Goal: Task Accomplishment & Management: Complete application form

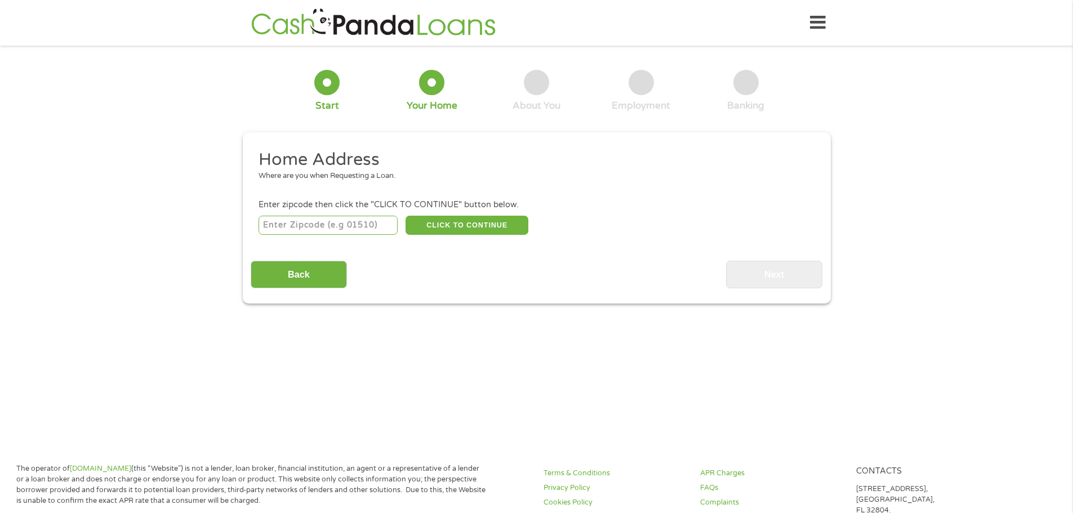
click at [335, 222] on input "number" at bounding box center [328, 225] width 139 height 19
type input "29730"
click at [493, 229] on button "CLICK TO CONTINUE" at bounding box center [466, 225] width 123 height 19
type input "29730"
type input "Rock Hill"
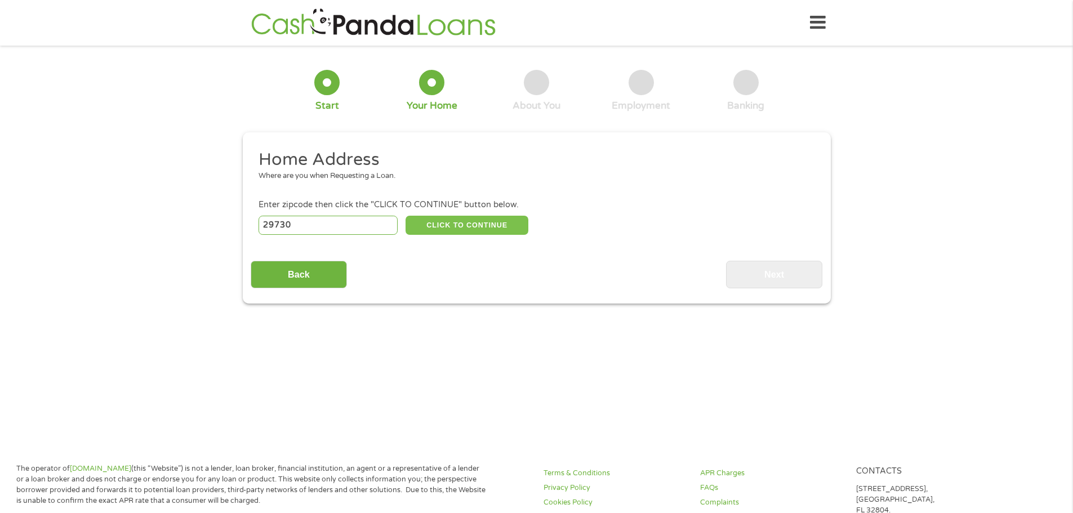
select select "[US_STATE]"
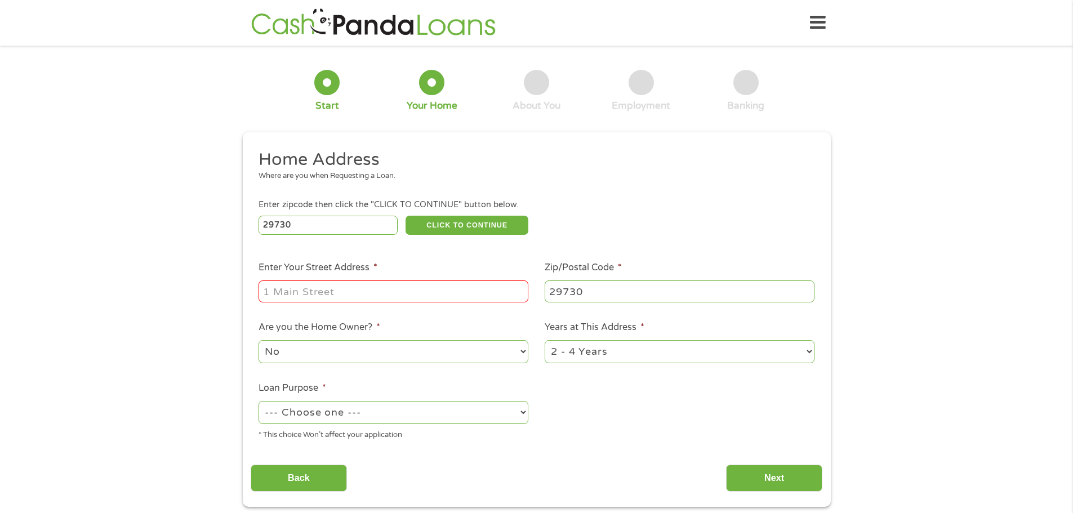
click at [449, 296] on input "Enter Your Street Address *" at bounding box center [394, 290] width 270 height 21
drag, startPoint x: 341, startPoint y: 218, endPoint x: 234, endPoint y: 225, distance: 107.8
click at [234, 225] on div "1 Start 2 Your Home 3 About You 4 Employment 5 Banking 6 This field is hidden w…" at bounding box center [537, 280] width 608 height 453
type input "27262"
click at [473, 296] on input "Enter Your Street Address *" at bounding box center [394, 290] width 270 height 21
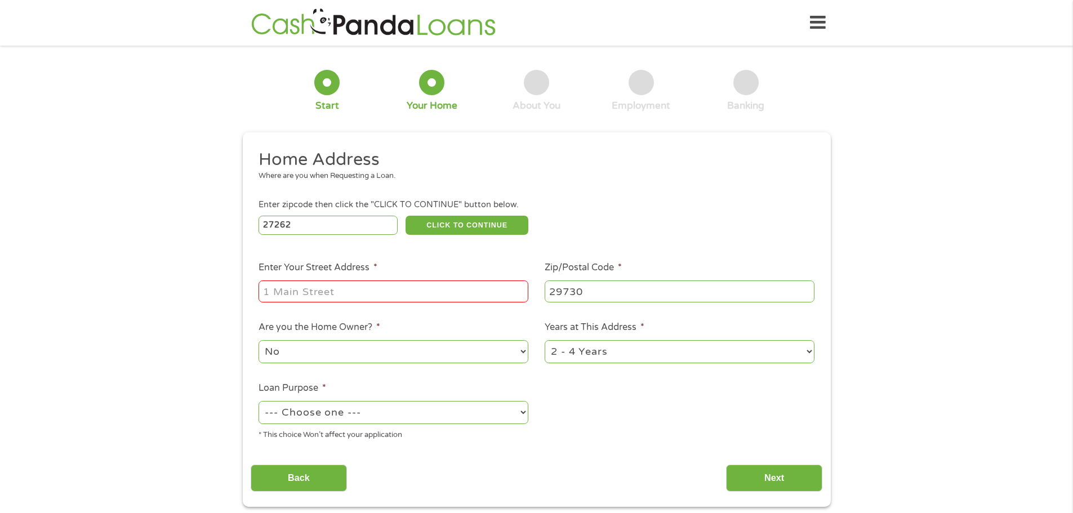
type input "1803 Johnson St"
type input "1803 Johnson St29730"
type input "_____"
type input "1803 Johnson St"
click at [594, 291] on input "_____" at bounding box center [680, 290] width 270 height 21
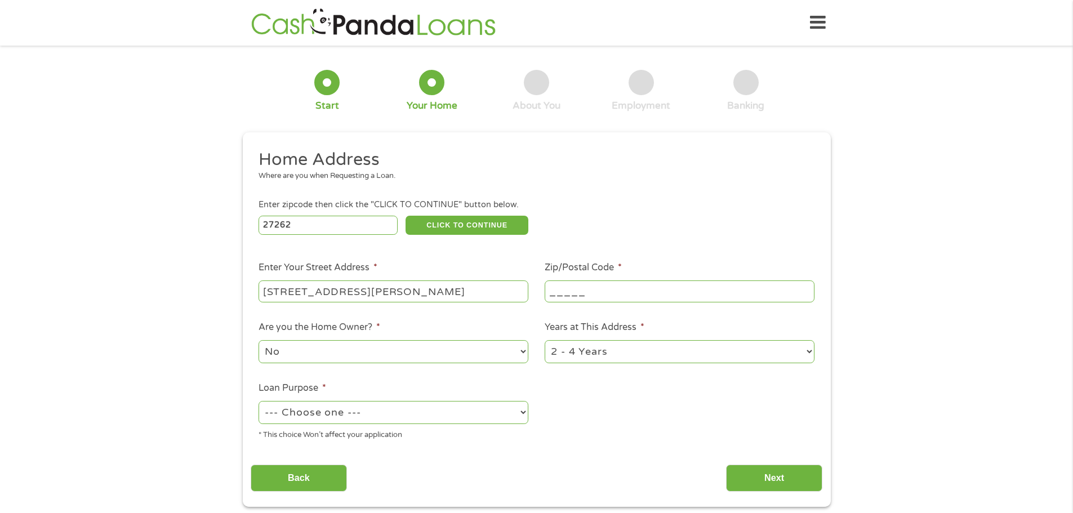
drag, startPoint x: 549, startPoint y: 292, endPoint x: 556, endPoint y: 292, distance: 7.3
click at [548, 292] on input "_____" at bounding box center [680, 290] width 270 height 21
type input "27262"
click at [383, 346] on select "No Yes" at bounding box center [394, 351] width 270 height 23
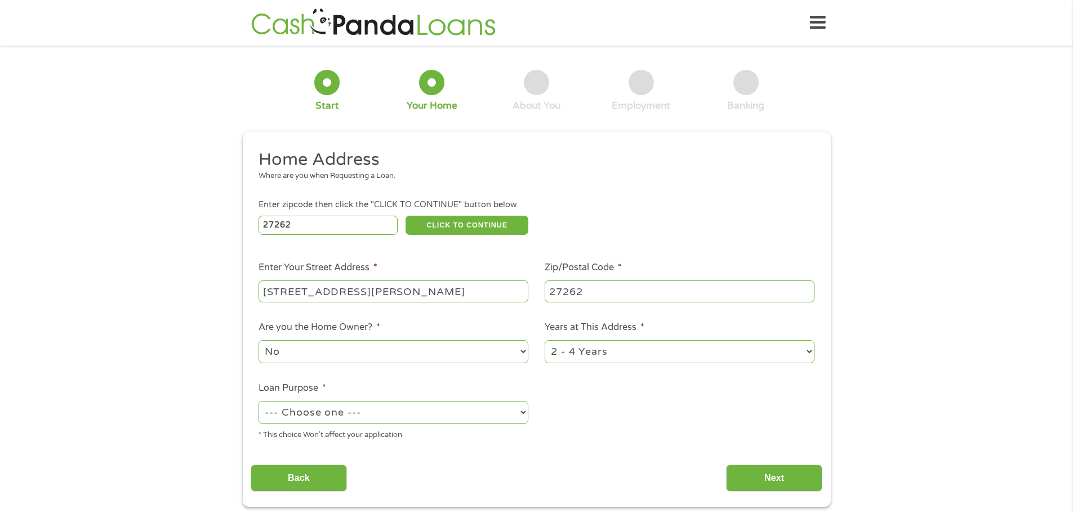
click at [594, 346] on select "1 Year or less 1 - 2 Years 2 - 4 Years Over 4 Years" at bounding box center [680, 351] width 270 height 23
select select "24months"
click at [545, 340] on select "1 Year or less 1 - 2 Years 2 - 4 Years Over 4 Years" at bounding box center [680, 351] width 270 height 23
click at [425, 412] on select "--- Choose one --- Pay Bills Debt Consolidation Home Improvement Major Purchase…" at bounding box center [394, 412] width 270 height 23
select select "paybills"
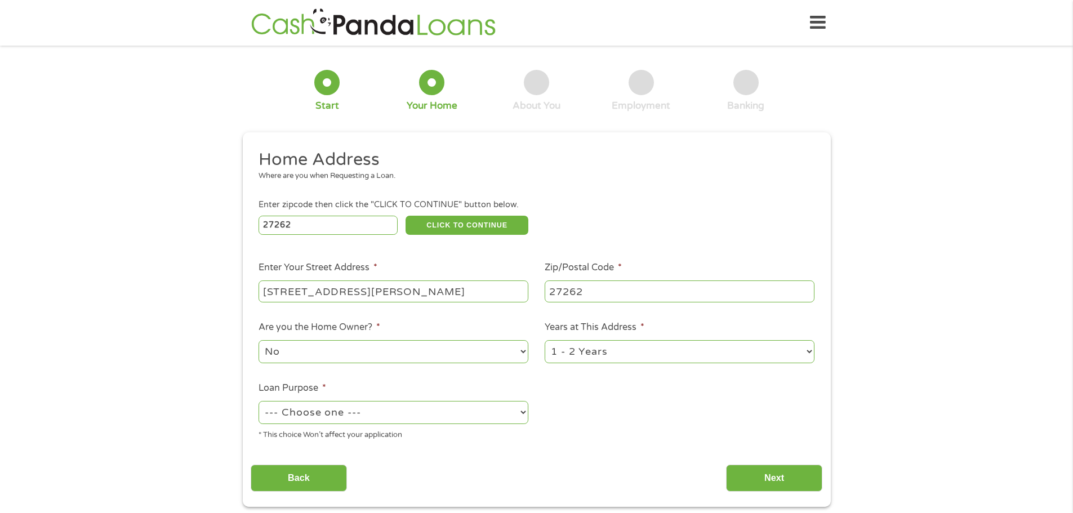
click at [259, 401] on select "--- Choose one --- Pay Bills Debt Consolidation Home Improvement Major Purchase…" at bounding box center [394, 412] width 270 height 23
click at [755, 469] on input "Next" at bounding box center [774, 479] width 96 height 28
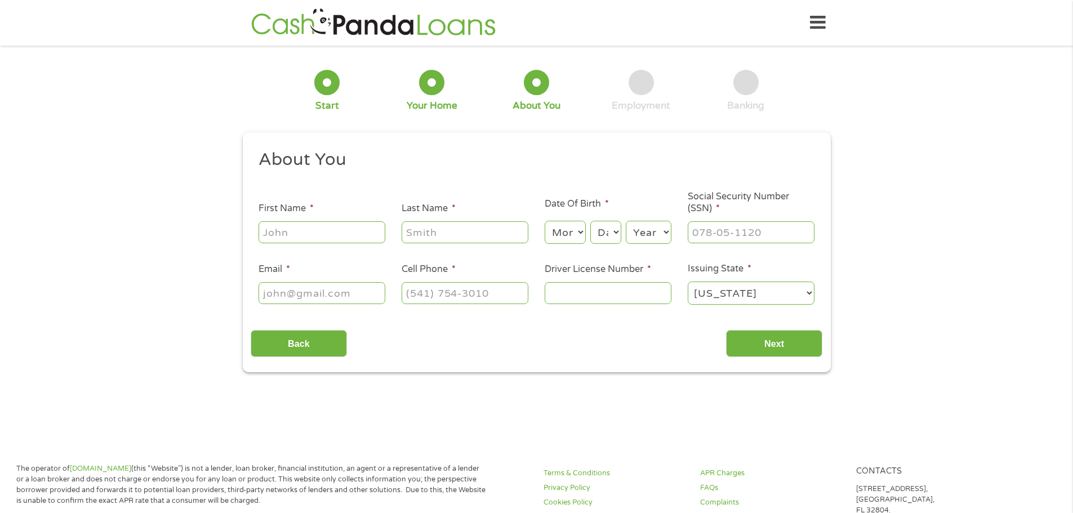
scroll to position [5, 5]
click at [354, 238] on input "First Name *" at bounding box center [322, 231] width 127 height 21
type input "Latoya"
type input "Allen"
click at [560, 218] on div "Month Month 1 2 3 4 5 6 7 8 9 10 11 12 Day Day 1 2 3 4 5 6 7 8 9 10 11 12 13 14…" at bounding box center [608, 230] width 127 height 31
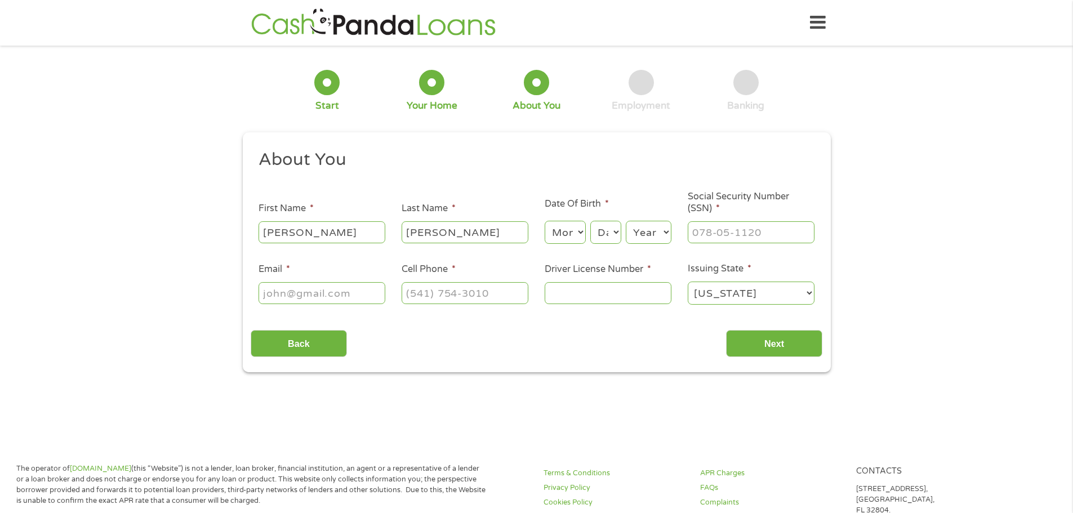
click at [561, 223] on select "Month 1 2 3 4 5 6 7 8 9 10 11 12" at bounding box center [565, 232] width 41 height 23
select select "8"
click at [545, 221] on select "Month 1 2 3 4 5 6 7 8 9 10 11 12" at bounding box center [565, 232] width 41 height 23
click at [597, 226] on select "Day 1 2 3 4 5 6 7 8 9 10 11 12 13 14 15 16 17 18 19 20 21 22 23 24 25 26 27 28 …" at bounding box center [605, 232] width 30 height 23
select select "23"
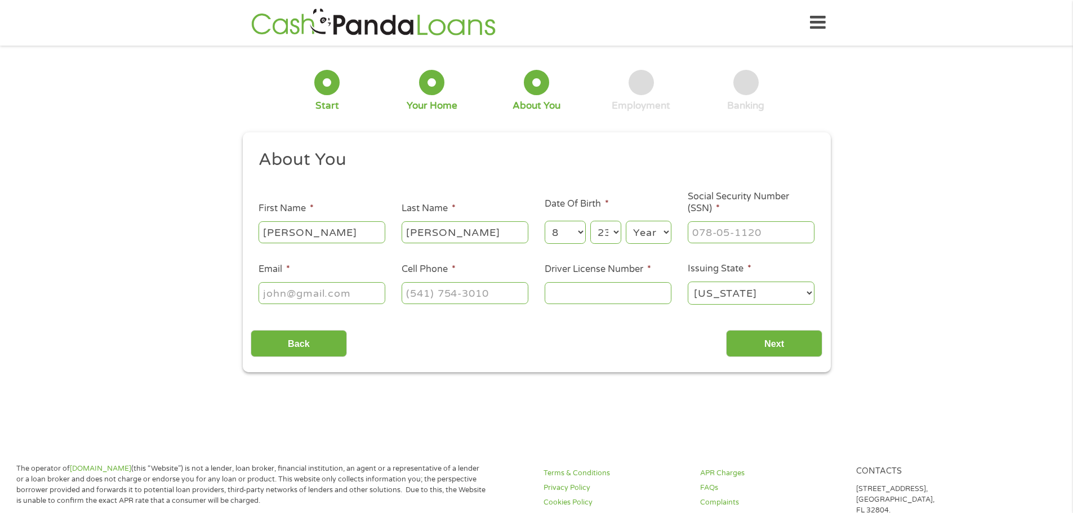
click at [590, 221] on select "Day 1 2 3 4 5 6 7 8 9 10 11 12 13 14 15 16 17 18 19 20 21 22 23 24 25 26 27 28 …" at bounding box center [605, 232] width 30 height 23
click at [638, 228] on select "Year 2007 2006 2005 2004 2003 2002 2001 2000 1999 1998 1997 1996 1995 1994 1993…" at bounding box center [649, 232] width 46 height 23
select select "1984"
click at [626, 221] on select "Year 2007 2006 2005 2004 2003 2002 2001 2000 1999 1998 1997 1996 1995 1994 1993…" at bounding box center [649, 232] width 46 height 23
click at [715, 233] on input "___-__-____" at bounding box center [751, 231] width 127 height 21
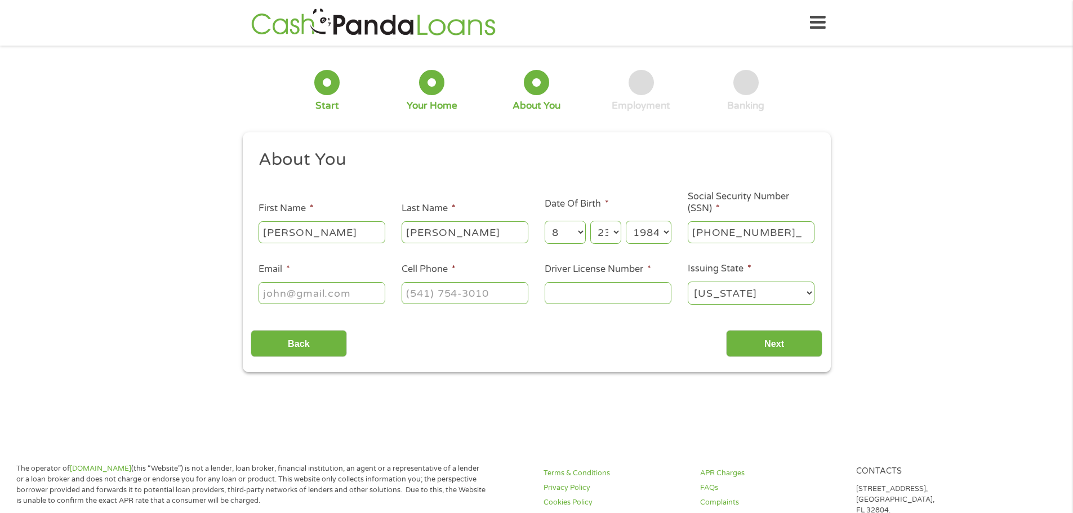
type input "085-88-4252"
click at [359, 299] on input "Email *" at bounding box center [322, 292] width 127 height 21
type input "toyafff@gmail.com"
type input "(336) 590-3342"
type input "0"
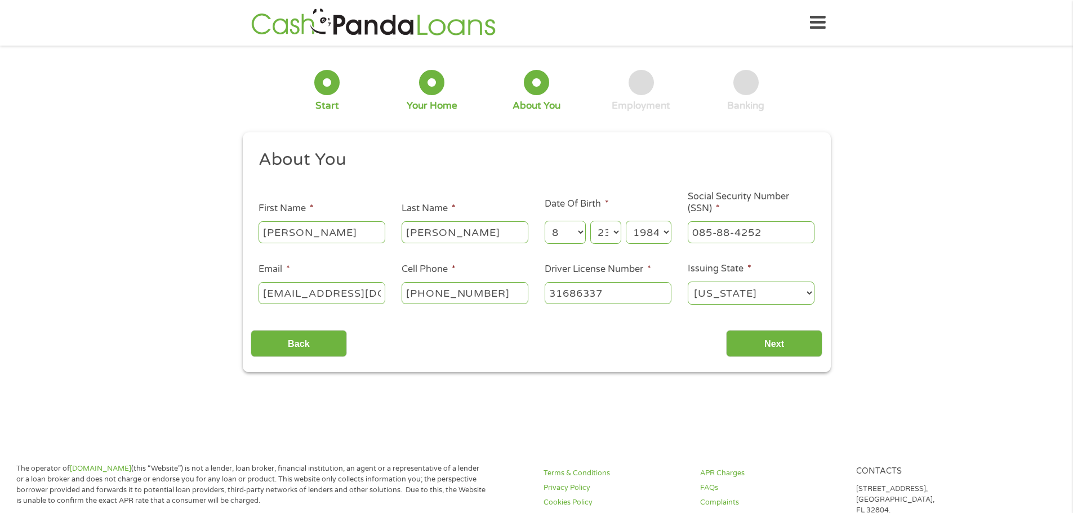
type input "31686337"
click at [790, 290] on select "Alabama Alaska Arizona Arkansas California Colorado Connecticut Delaware Distri…" at bounding box center [751, 293] width 127 height 23
select select "[US_STATE]"
click at [688, 282] on select "Alabama Alaska Arizona Arkansas California Colorado Connecticut Delaware Distri…" at bounding box center [751, 293] width 127 height 23
click at [785, 350] on input "Next" at bounding box center [774, 344] width 96 height 28
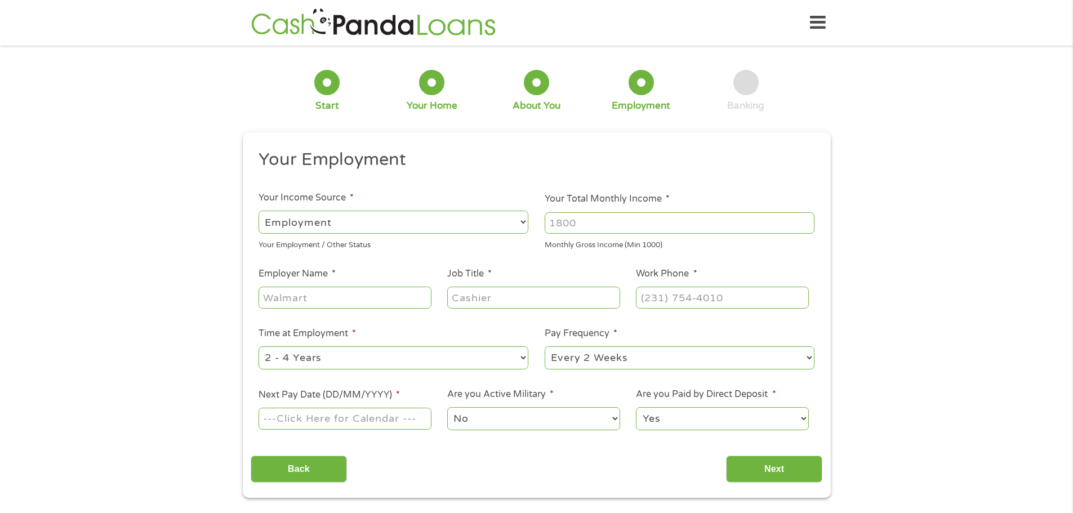
click at [648, 223] on input "Your Total Monthly Income *" at bounding box center [680, 222] width 270 height 21
type input "5230"
click at [358, 306] on input "Employer Name *" at bounding box center [345, 297] width 172 height 21
type input "FFF Enterprises"
type input "Senior Lead and Trainer"
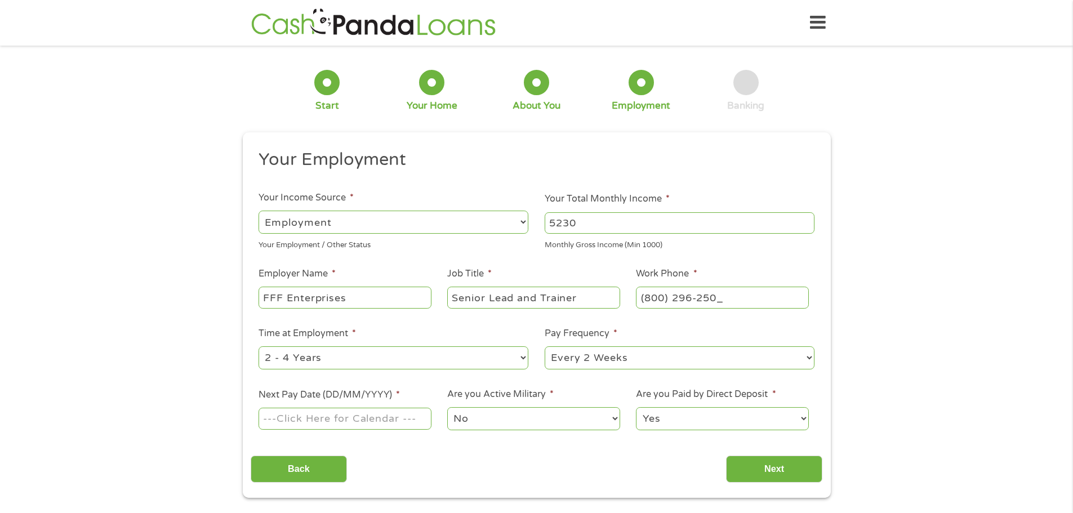
type input "(800) 296-2500"
click at [382, 355] on select "--- Choose one --- 1 Year or less 1 - 2 Years 2 - 4 Years Over 4 Years" at bounding box center [394, 357] width 270 height 23
select select "60months"
click at [259, 346] on select "--- Choose one --- 1 Year or less 1 - 2 Years 2 - 4 Years Over 4 Years" at bounding box center [394, 357] width 270 height 23
click at [365, 415] on input "Next Pay Date (DD/MM/YYYY) *" at bounding box center [345, 418] width 172 height 21
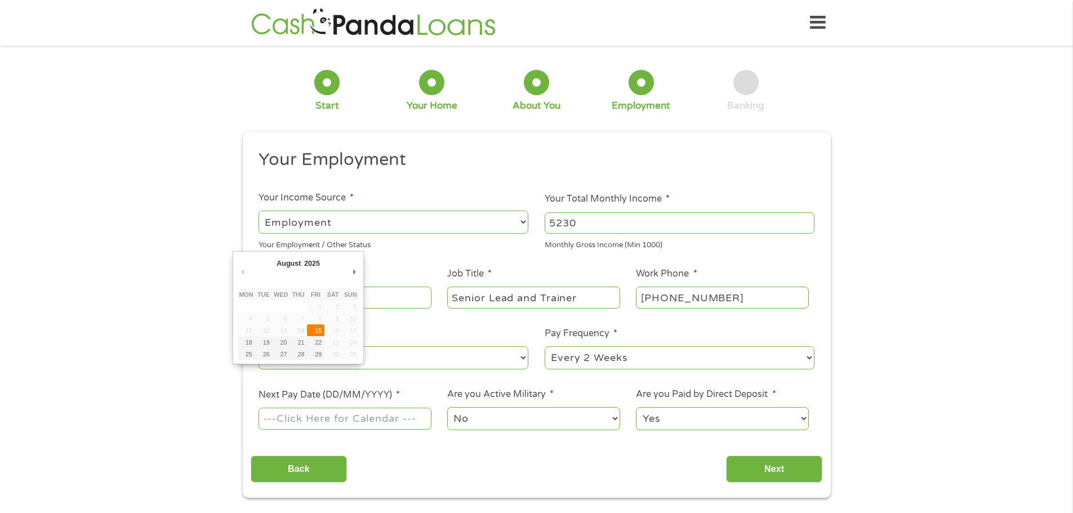
type input "15/08/2025"
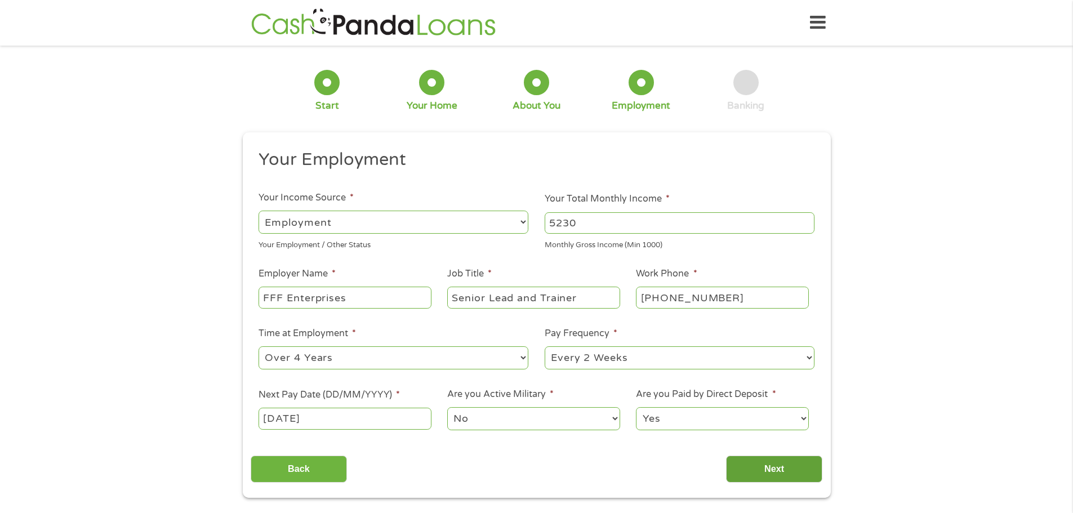
click at [769, 458] on input "Next" at bounding box center [774, 470] width 96 height 28
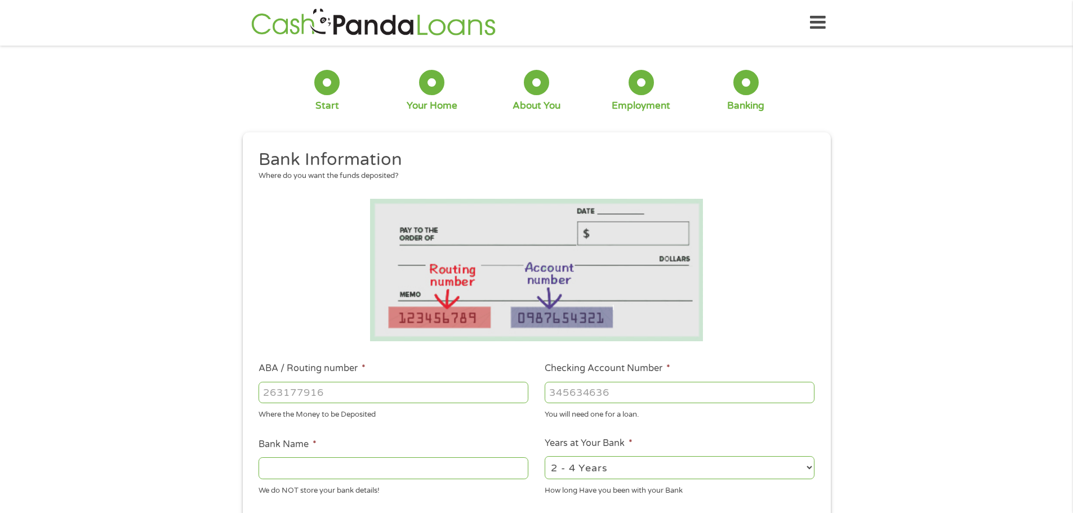
click at [365, 393] on input "ABA / Routing number *" at bounding box center [394, 392] width 270 height 21
click at [601, 392] on input "Checking Account Number *" at bounding box center [680, 392] width 270 height 21
click at [420, 391] on input "ABA / Routing number *" at bounding box center [394, 392] width 270 height 21
click at [366, 394] on input "ABA / Routing number *" at bounding box center [394, 392] width 270 height 21
type input "053000219"
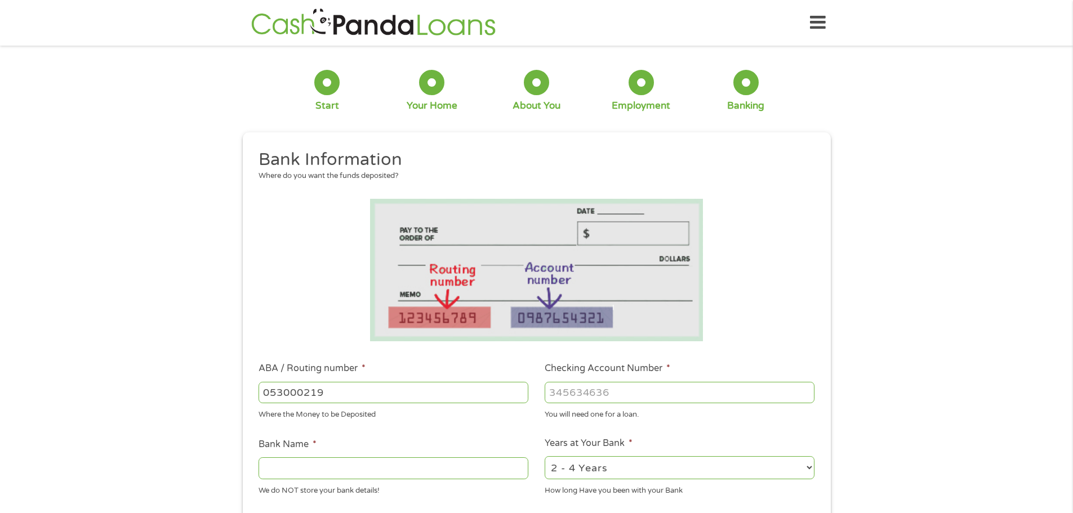
type input "WELLS FARGO BANK"
type input "053000219"
type input "5746618569"
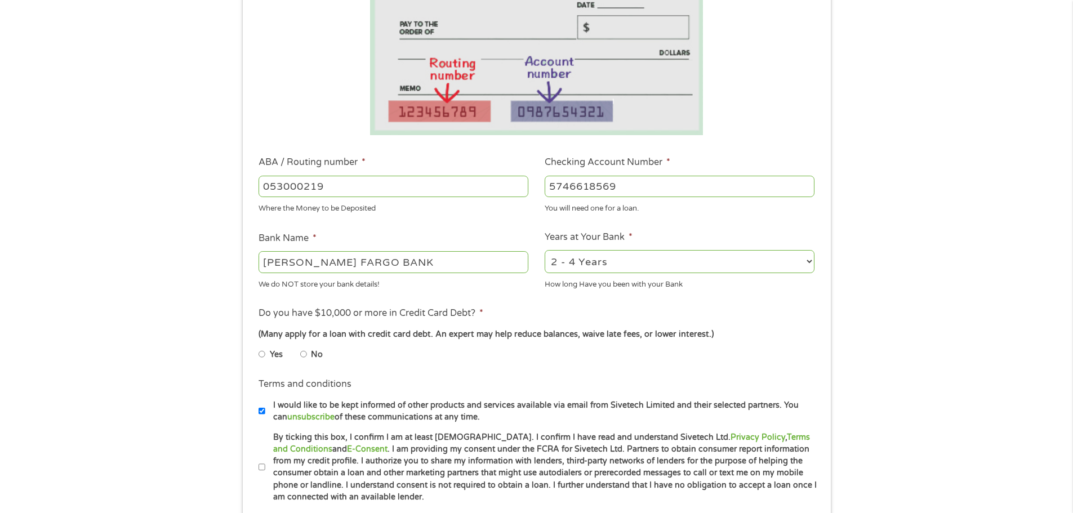
scroll to position [225, 0]
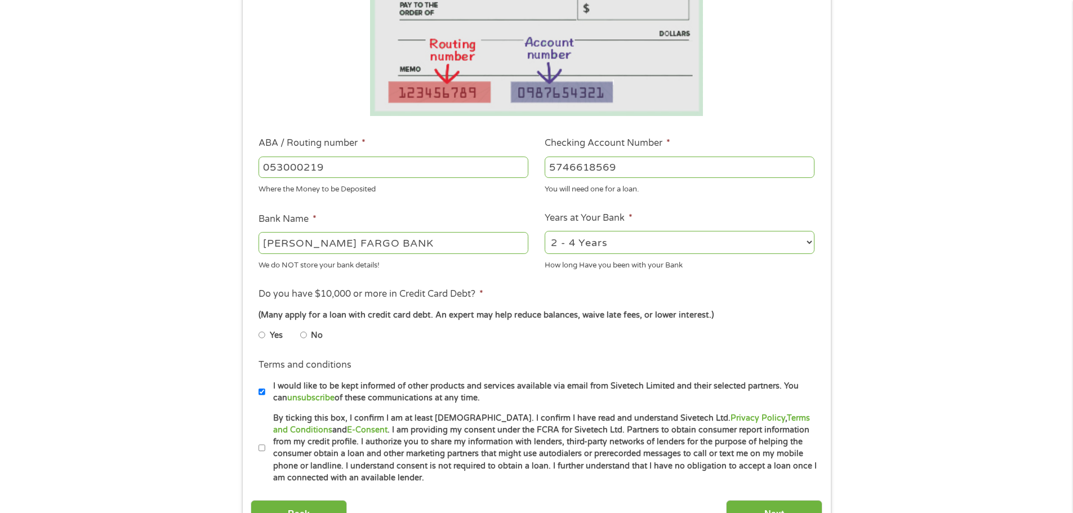
click at [731, 237] on select "2 - 4 Years 6 - 12 Months 1 - 2 Years Over 4 Years" at bounding box center [680, 242] width 270 height 23
select select "24months"
click at [545, 231] on select "2 - 4 Years 6 - 12 Months 1 - 2 Years Over 4 Years" at bounding box center [680, 242] width 270 height 23
click at [305, 336] on input "No" at bounding box center [303, 335] width 7 height 18
radio input "true"
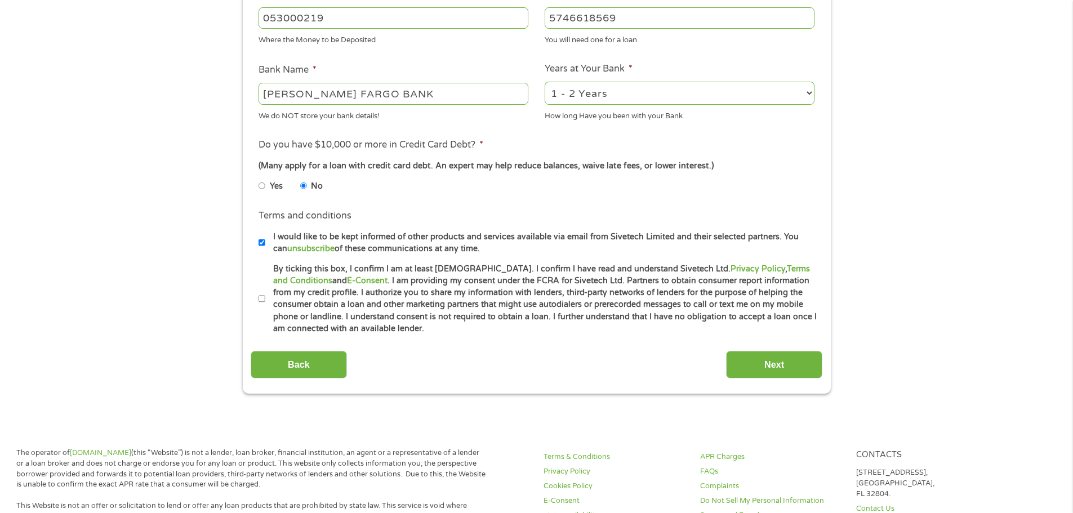
scroll to position [394, 0]
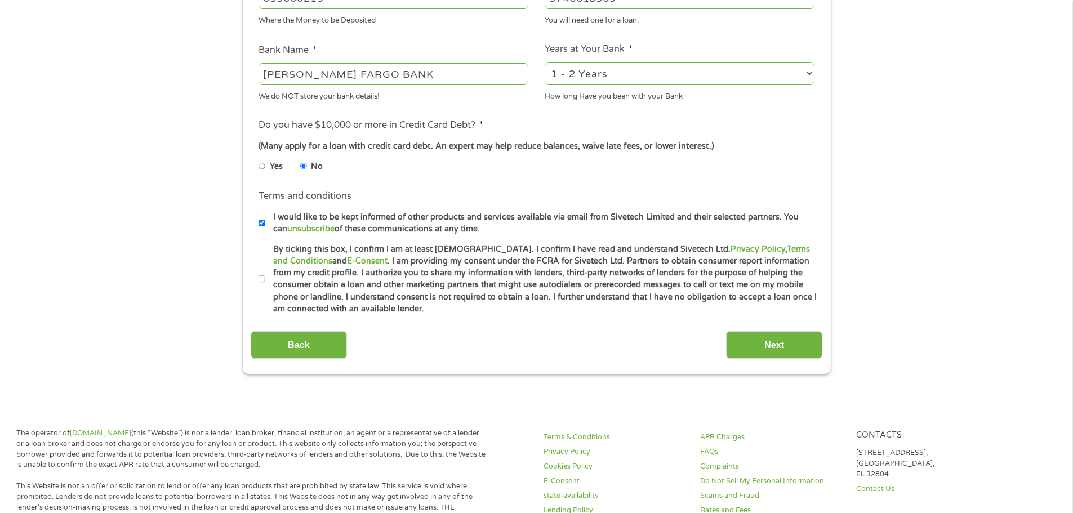
click at [257, 278] on li "Terms and conditions * By ticking this box, I confirm I am at least 18 years ol…" at bounding box center [537, 279] width 572 height 72
click at [261, 278] on input "By ticking this box, I confirm I am at least 18 years old. I confirm I have rea…" at bounding box center [262, 279] width 7 height 18
checkbox input "true"
click at [749, 344] on input "Next" at bounding box center [774, 345] width 96 height 28
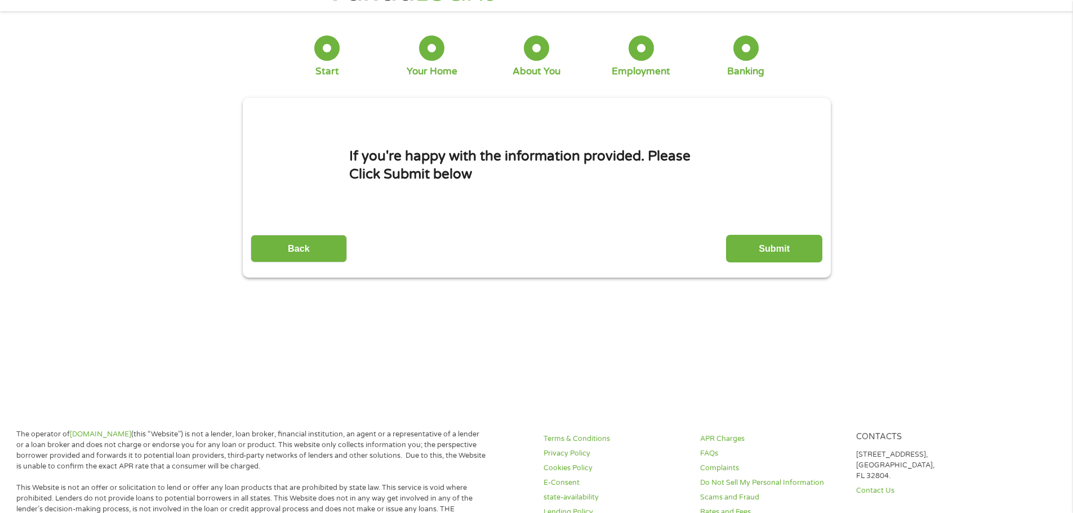
scroll to position [0, 0]
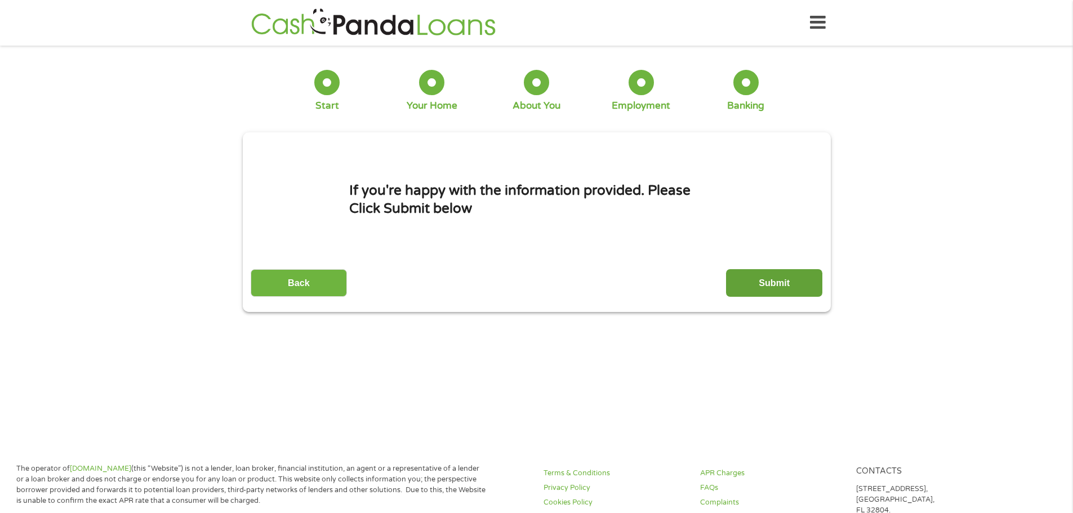
click at [763, 277] on input "Submit" at bounding box center [774, 283] width 96 height 28
